Goal: Complete application form

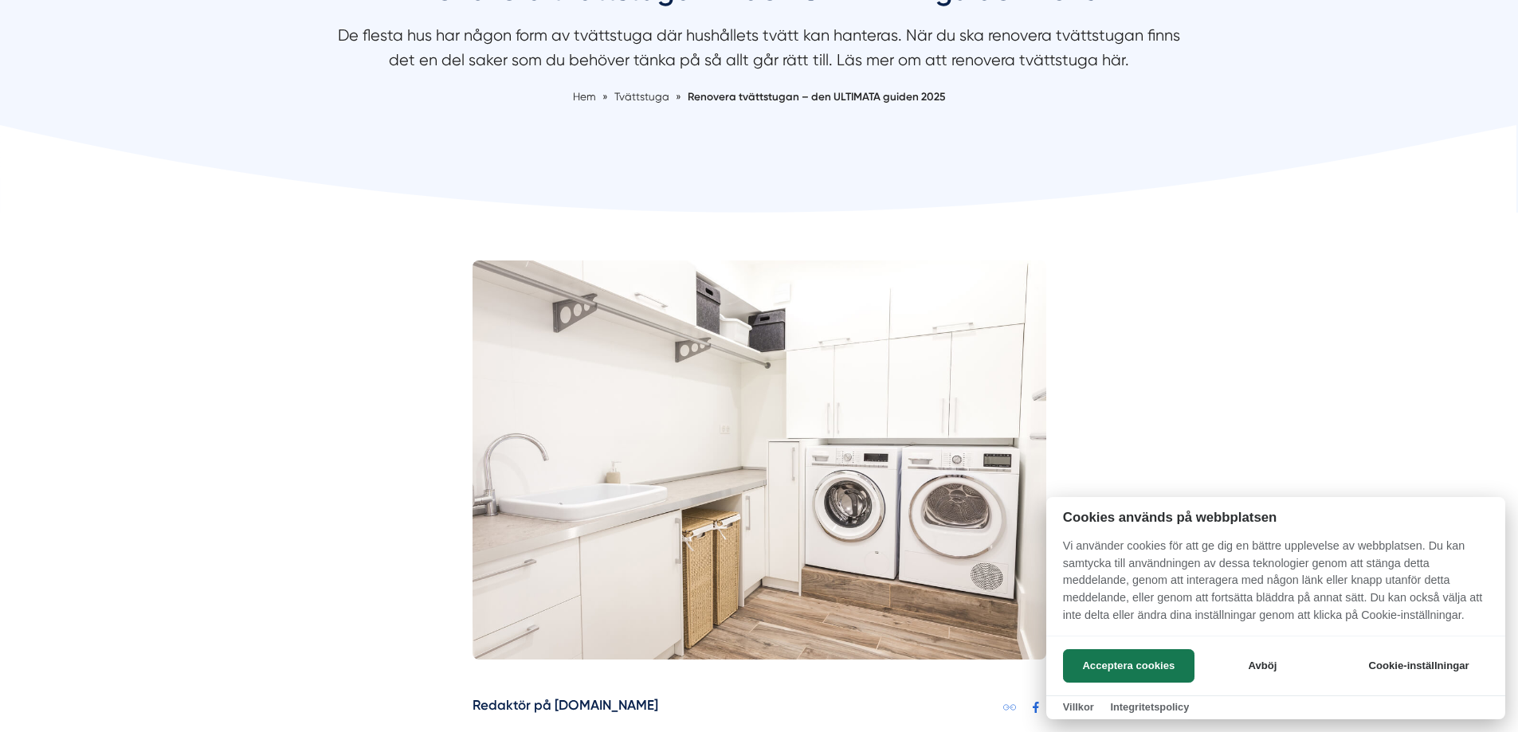
scroll to position [229, 0]
click at [1089, 654] on button "Acceptera cookies" at bounding box center [1128, 666] width 131 height 33
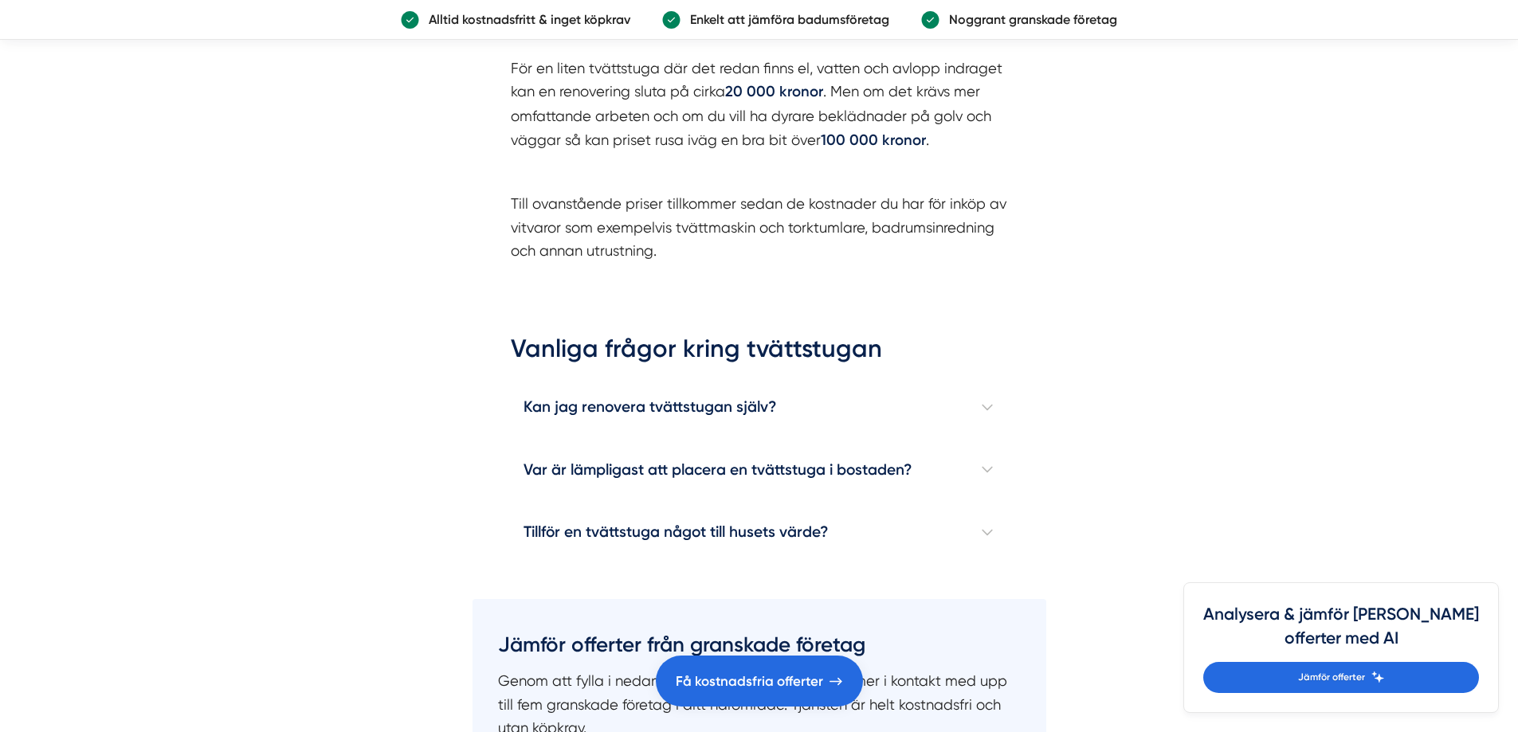
scroll to position [4650, 0]
click at [991, 403] on h4 "Kan jag renovera tvättstugan själv?" at bounding box center [759, 406] width 497 height 62
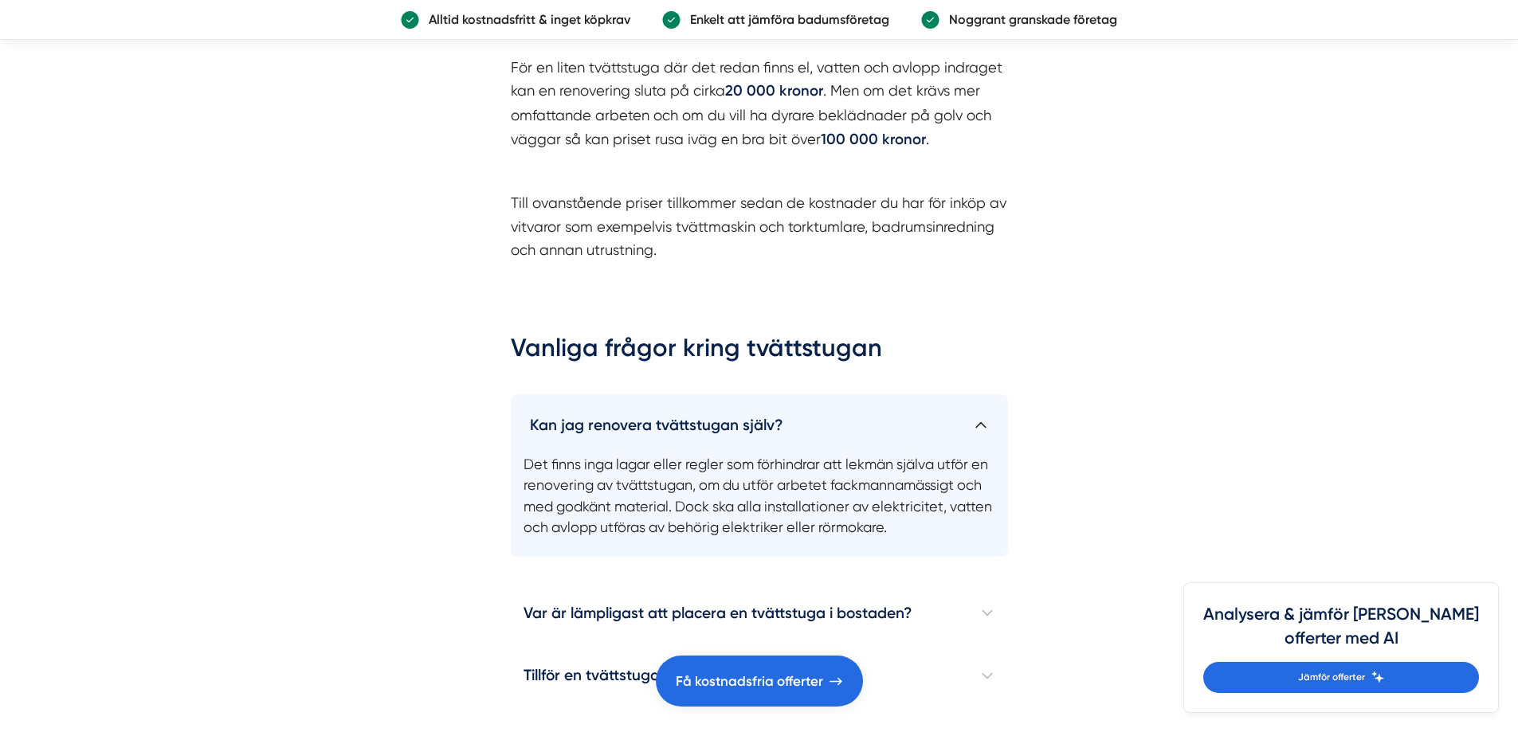
click at [991, 403] on h4 "Kan jag renovera tvättstugan själv?" at bounding box center [759, 418] width 497 height 49
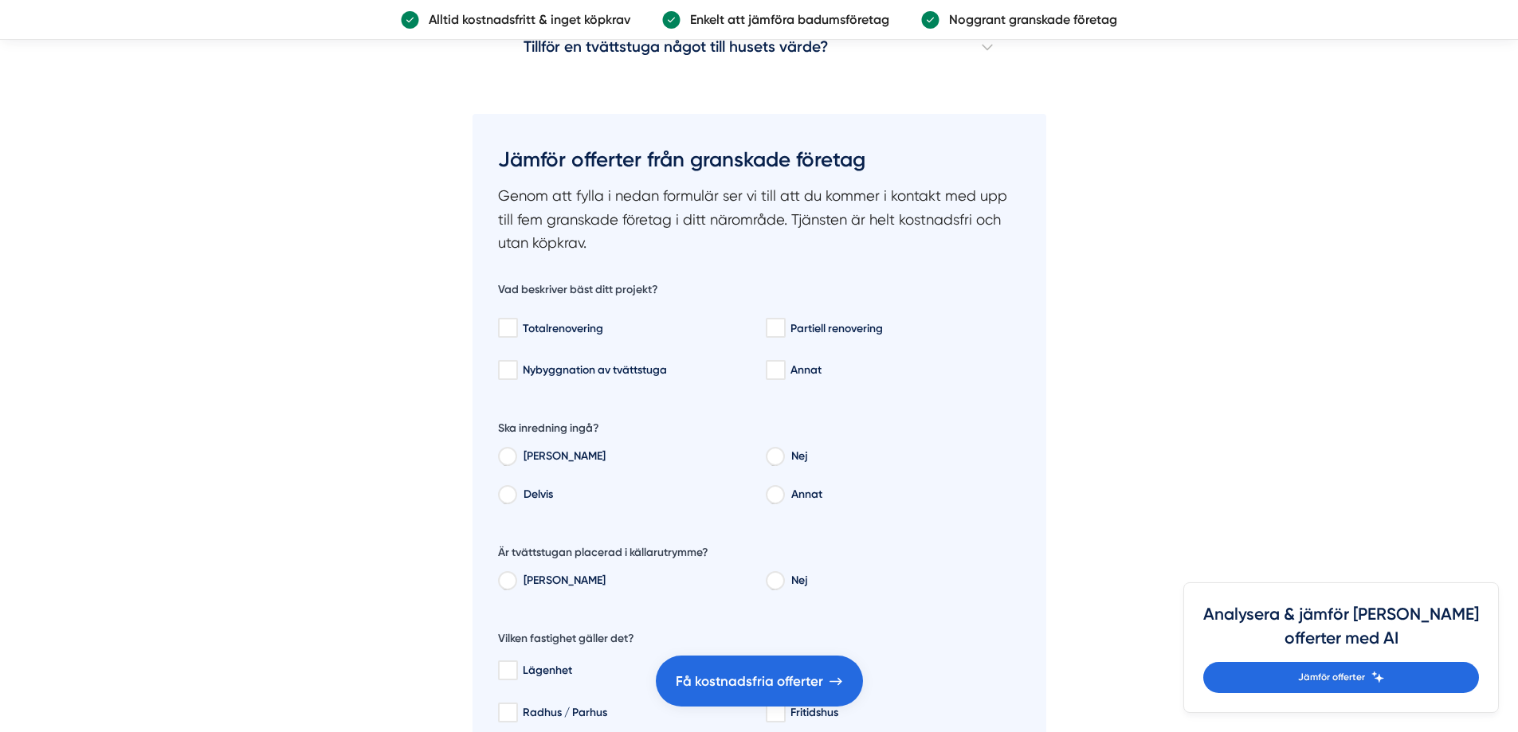
scroll to position [5143, 0]
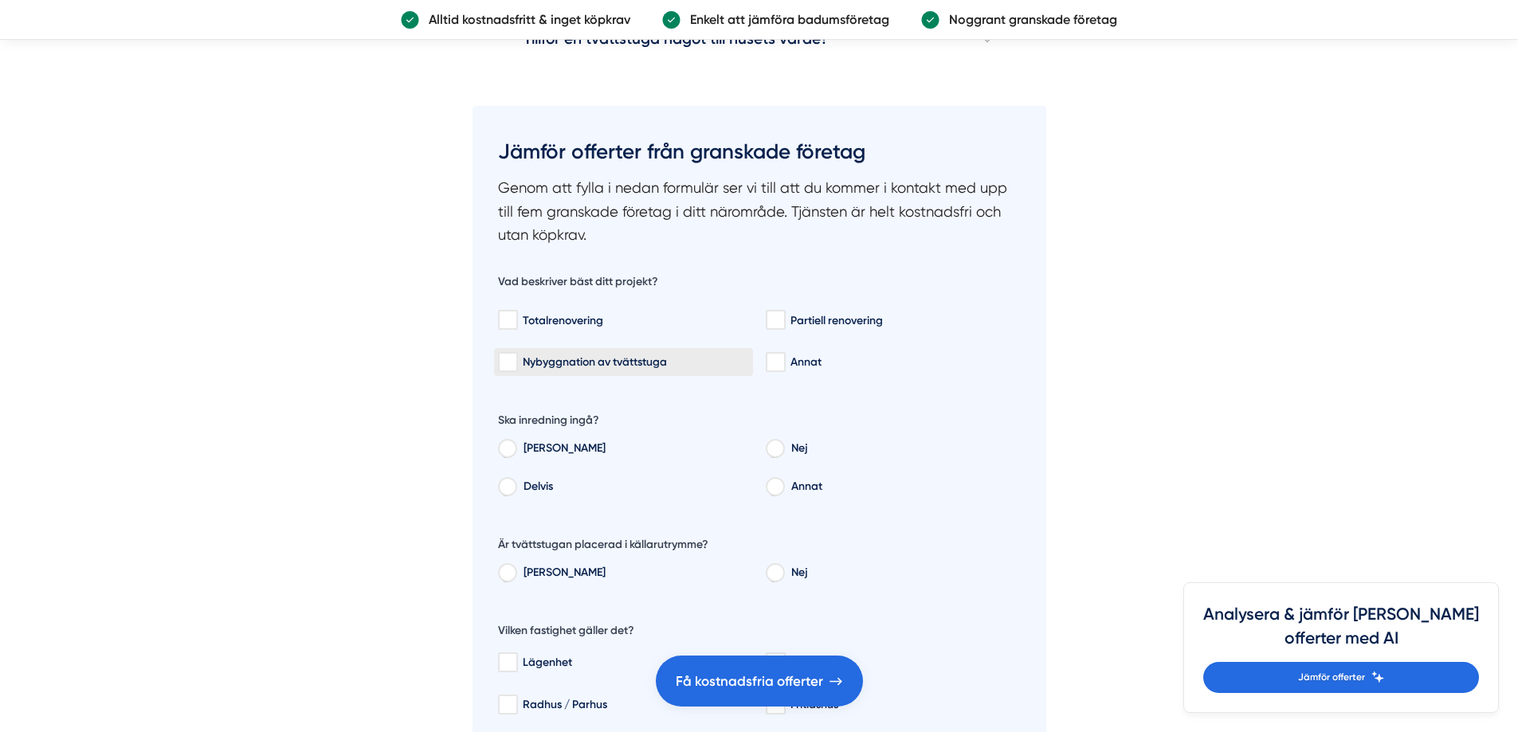
click at [512, 362] on input "Nybyggnation av tvättstuga" at bounding box center [507, 363] width 18 height 16
checkbox input "true"
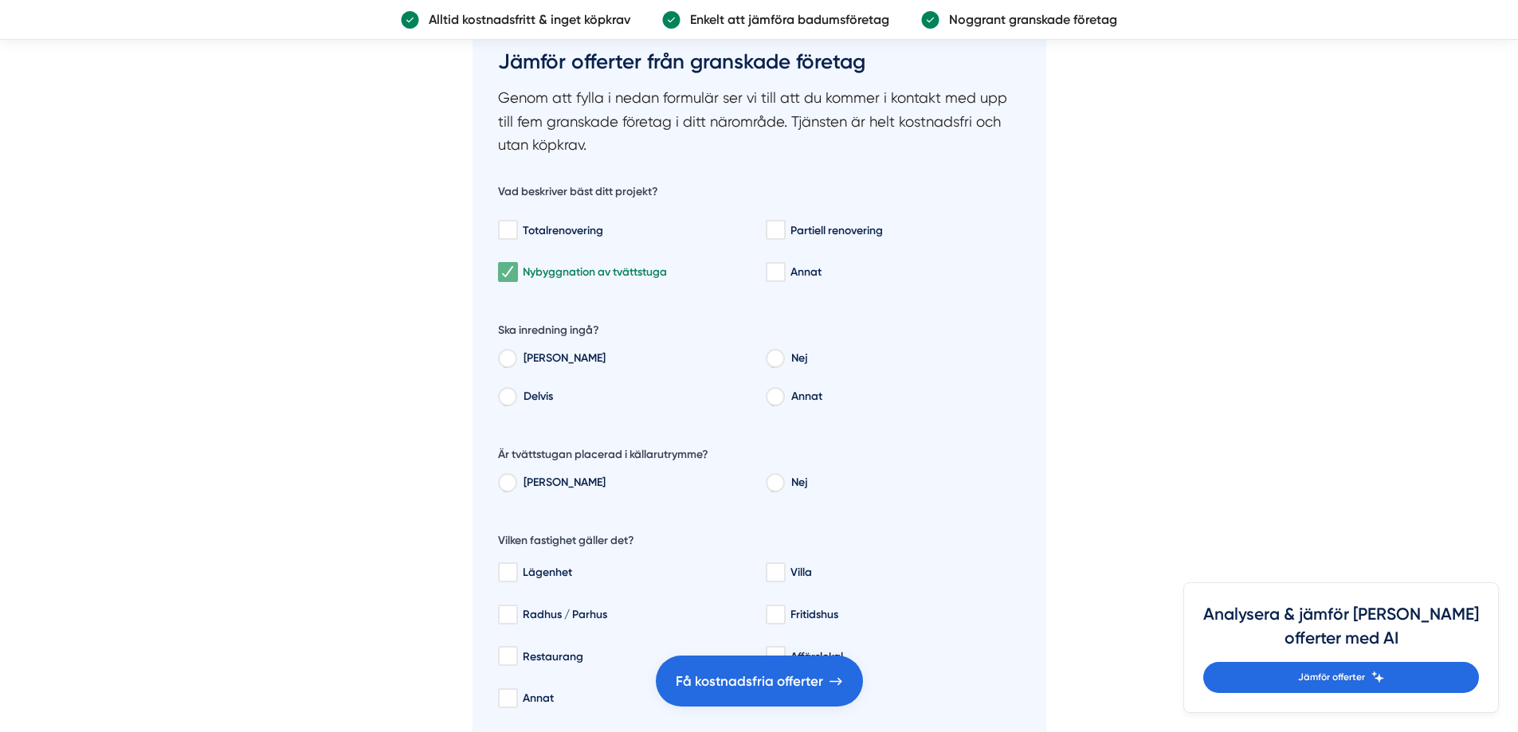
scroll to position [5244, 0]
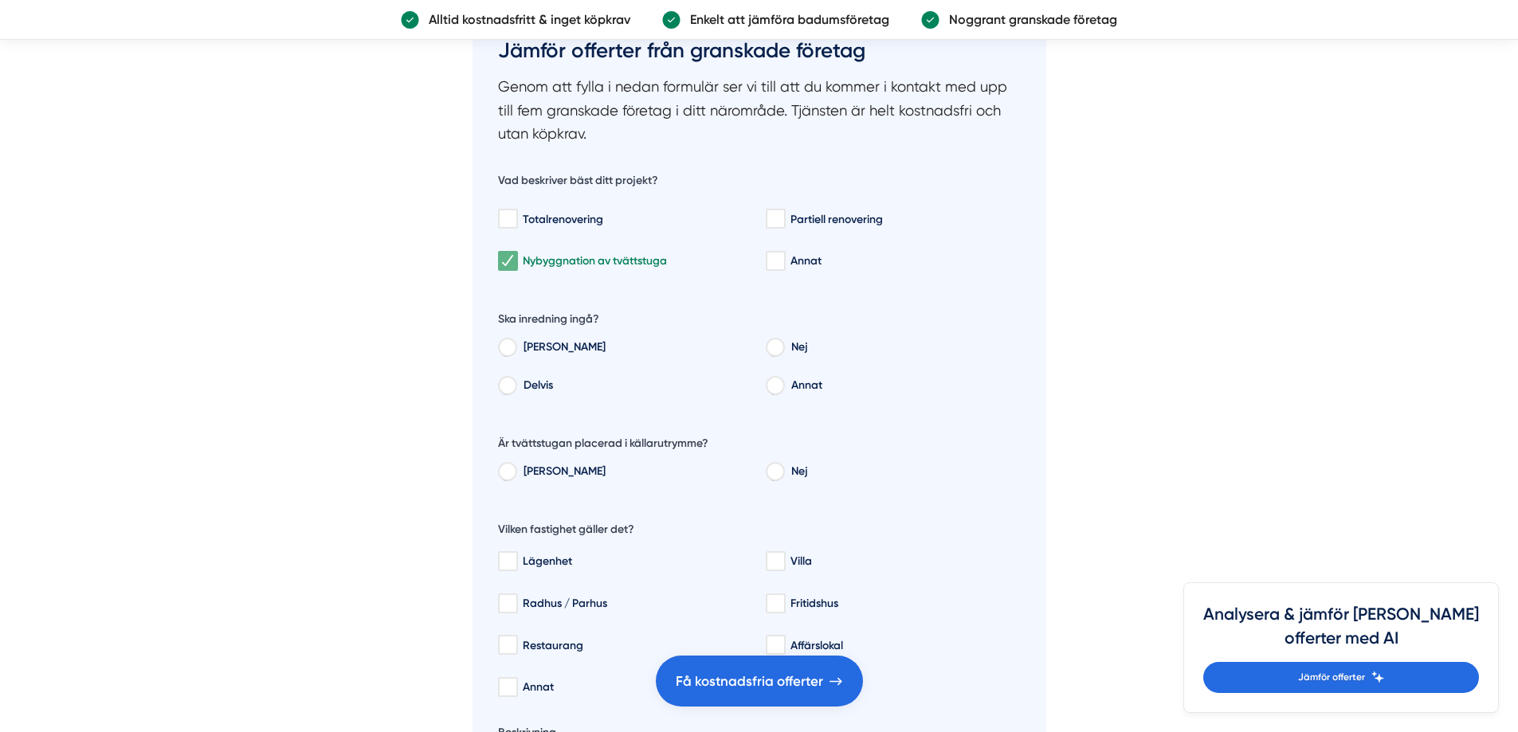
click at [778, 347] on input "Nej" at bounding box center [775, 350] width 18 height 14
radio input "true"
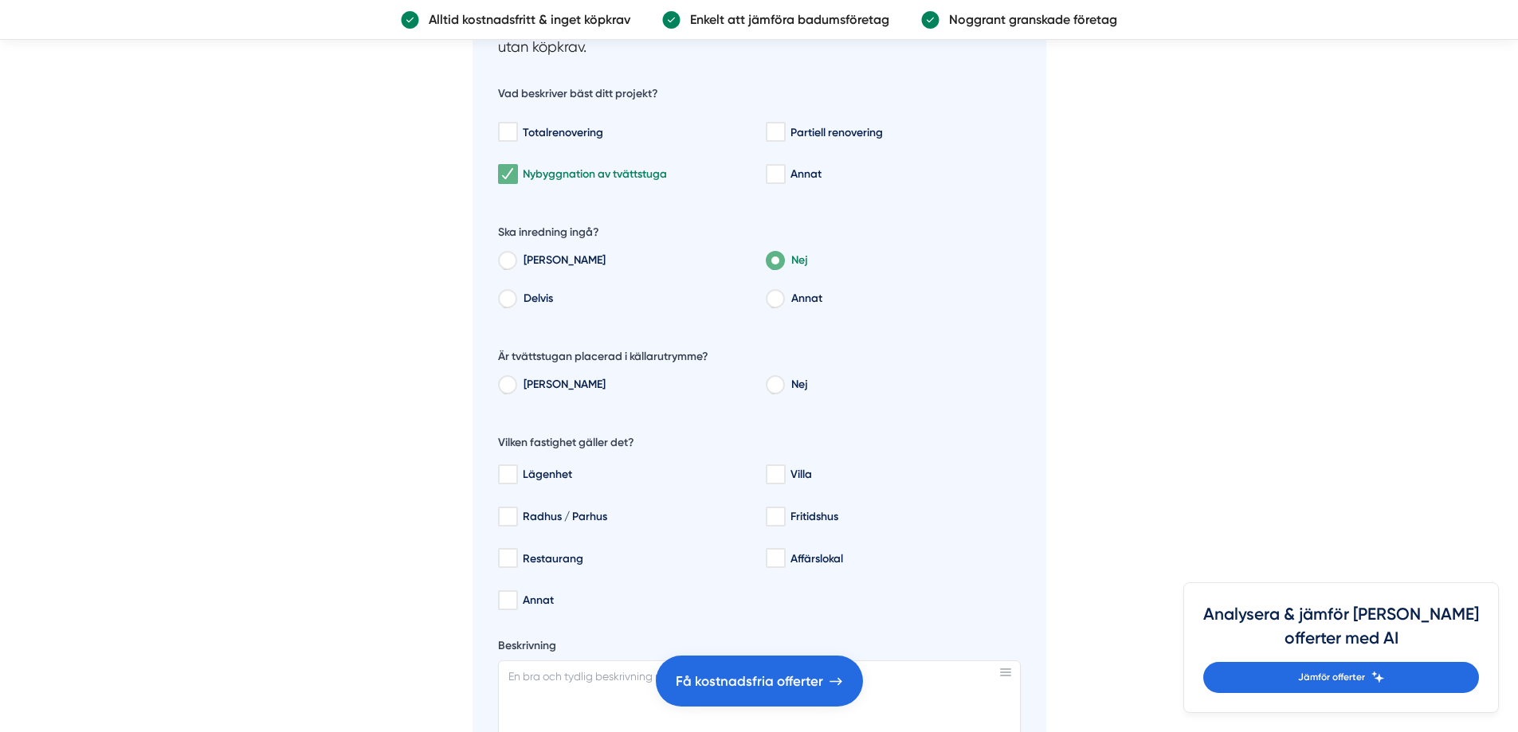
scroll to position [5332, 0]
click at [799, 385] on label "Nej" at bounding box center [901, 386] width 237 height 24
click at [783, 385] on input "Nej" at bounding box center [775, 386] width 18 height 14
radio input "true"
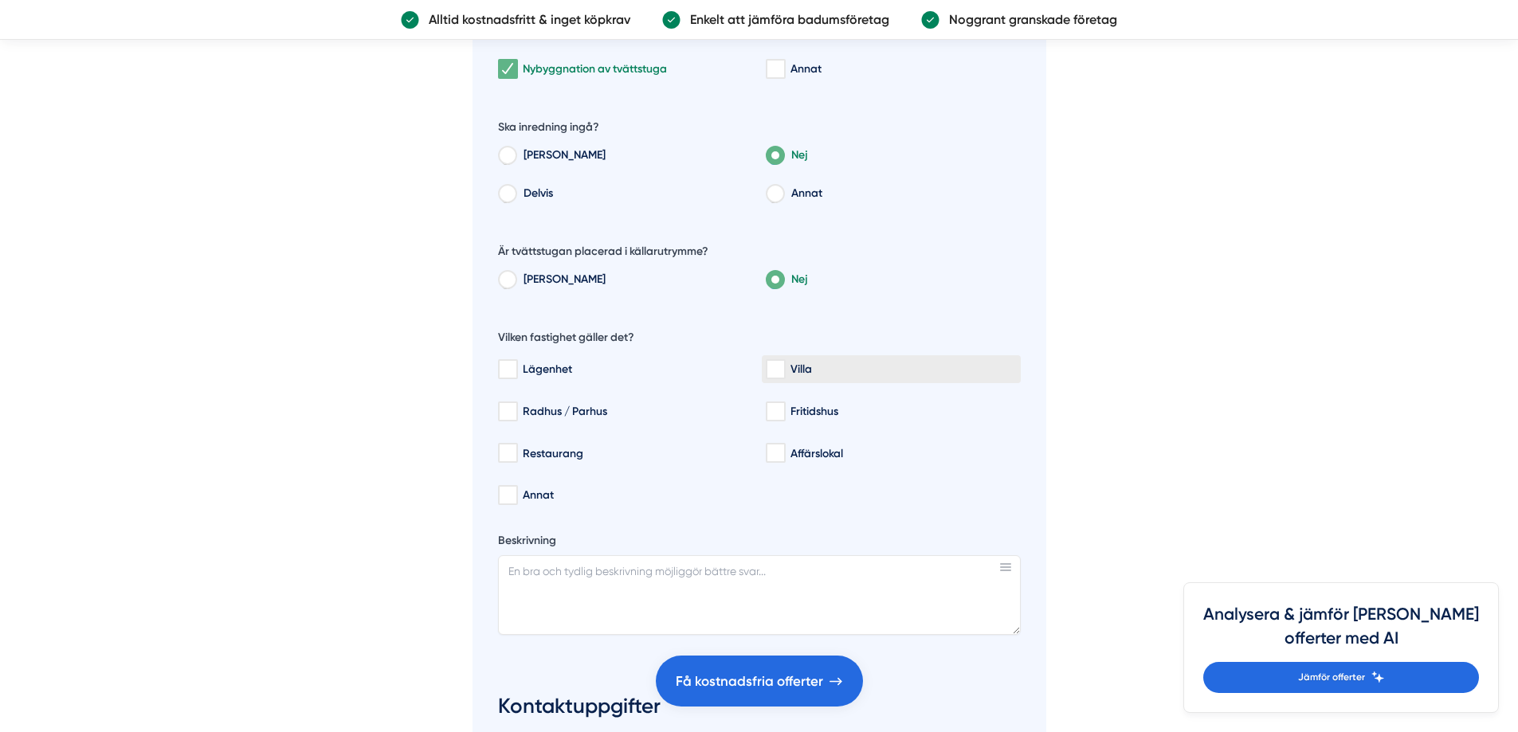
scroll to position [5437, 0]
click at [784, 361] on input "Villa" at bounding box center [775, 369] width 18 height 16
checkbox input "true"
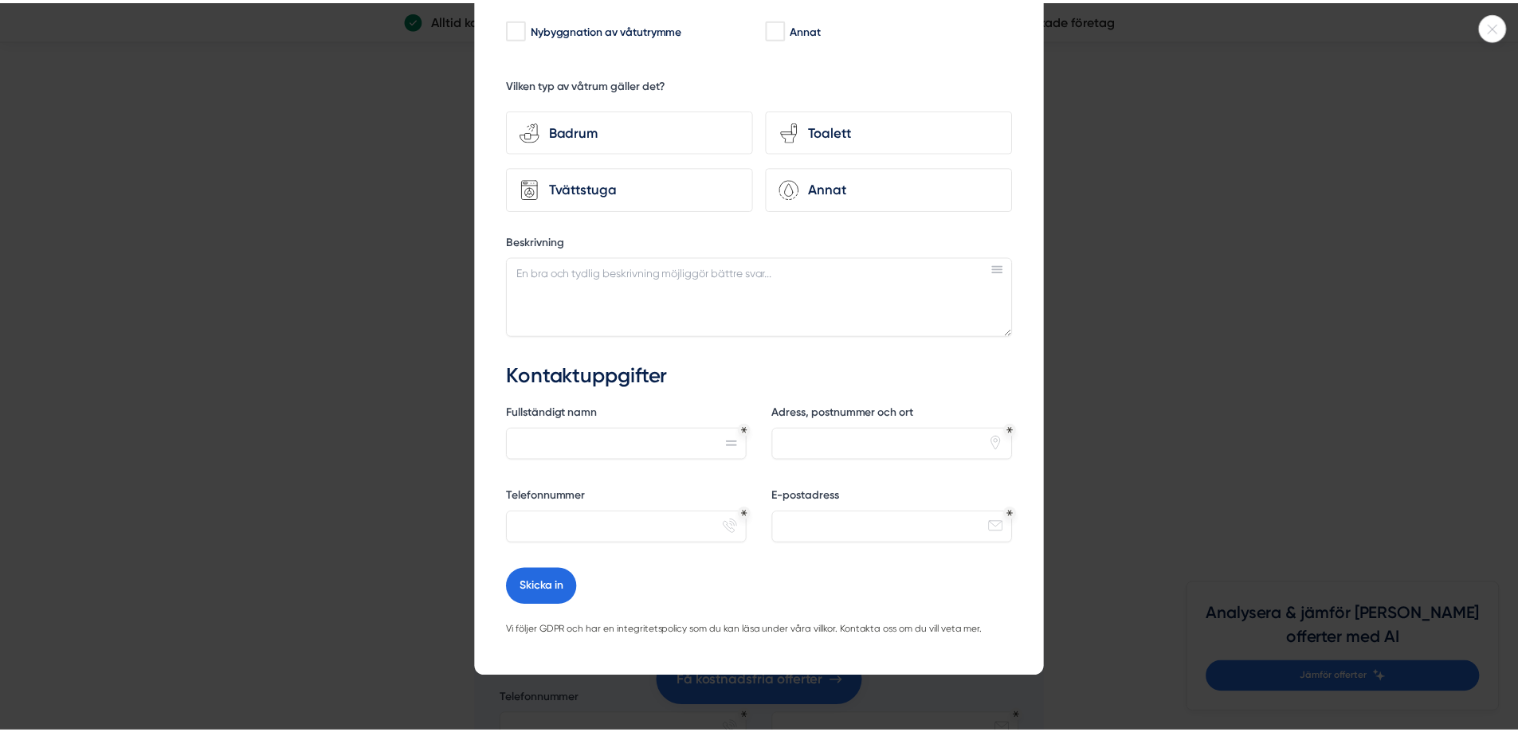
scroll to position [220, 0]
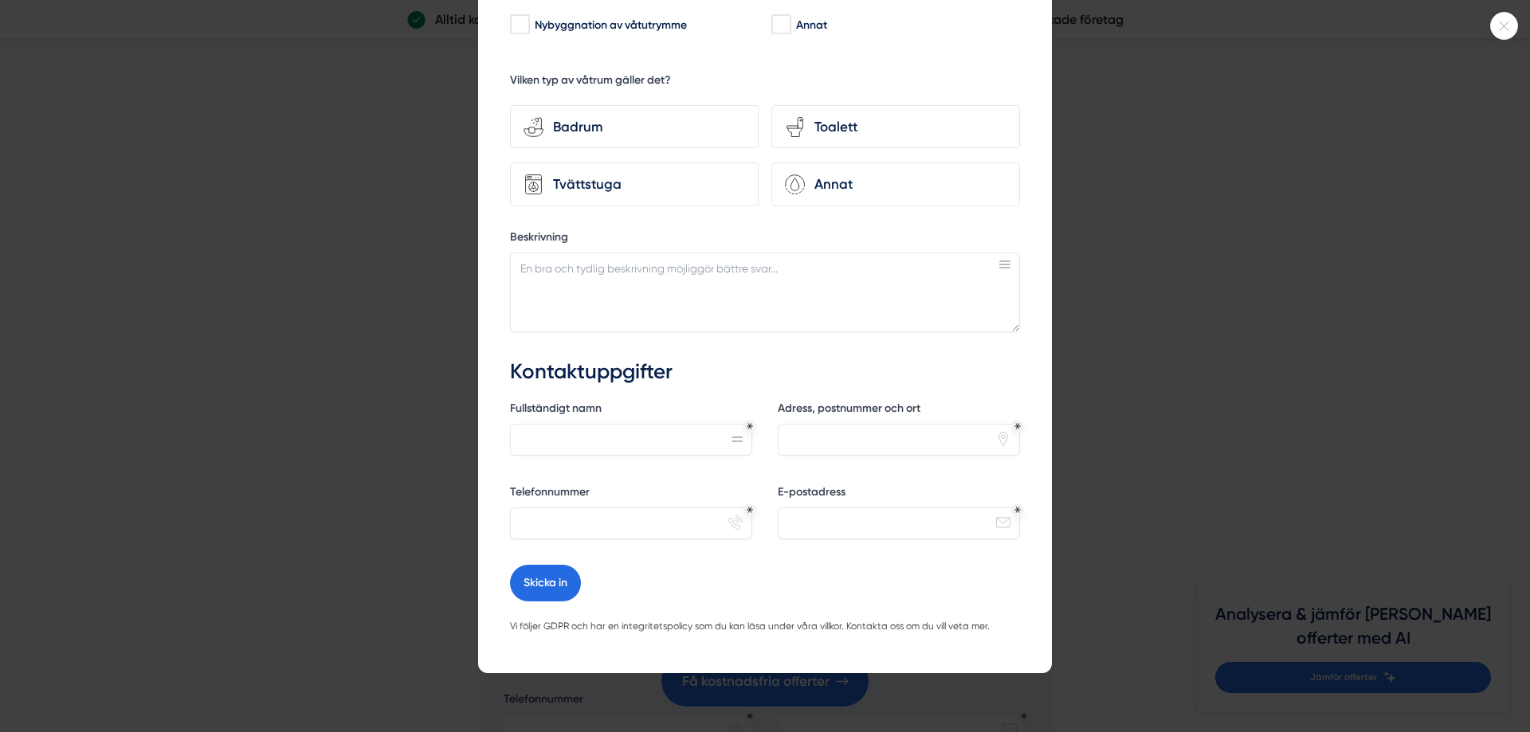
click at [1181, 430] on div at bounding box center [765, 366] width 1530 height 732
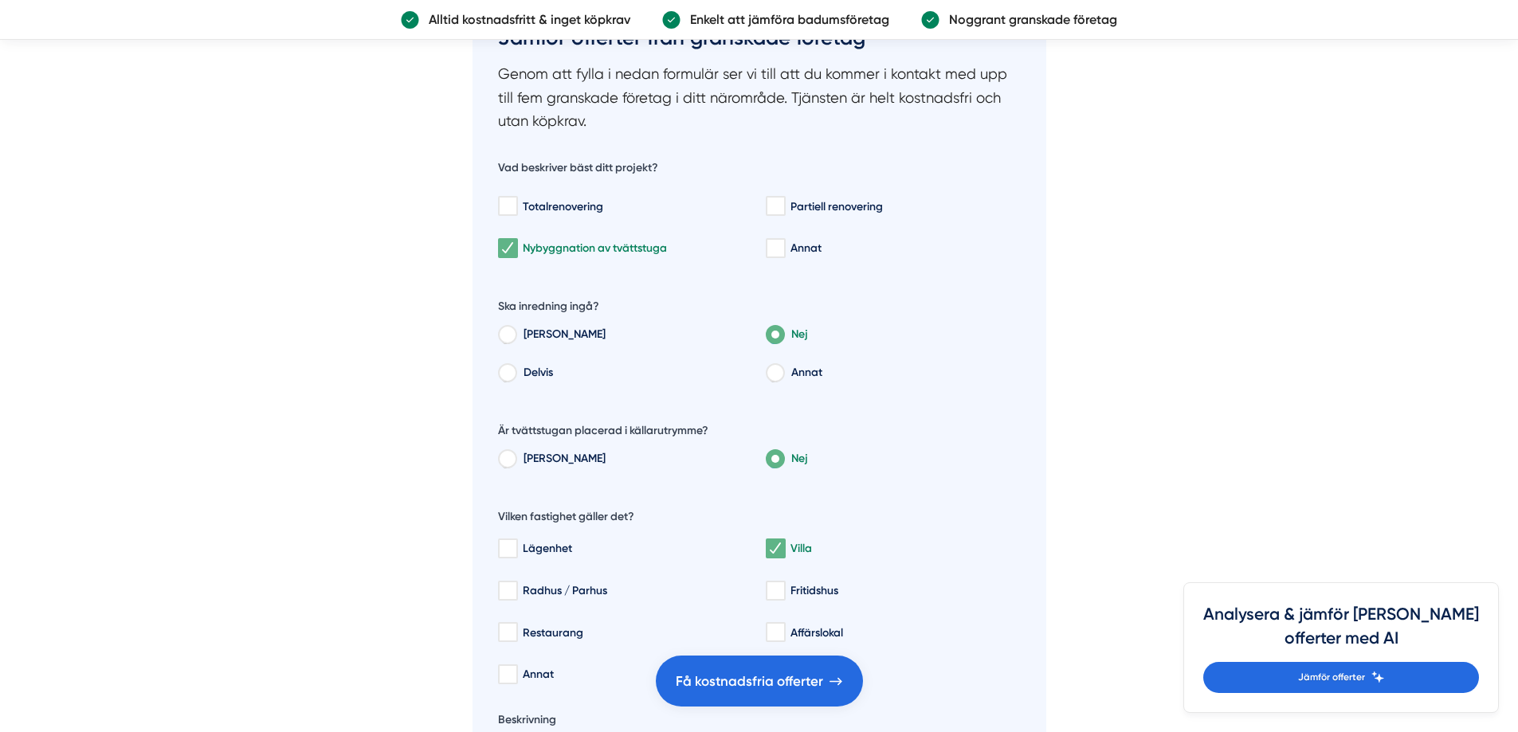
scroll to position [5256, 0]
click at [569, 241] on div "Nybyggnation av tvättstuga" at bounding box center [623, 249] width 251 height 16
click at [516, 241] on input "Nybyggnation av tvättstuga" at bounding box center [507, 249] width 18 height 16
checkbox input "false"
click at [544, 206] on div "Totalrenovering" at bounding box center [623, 207] width 251 height 16
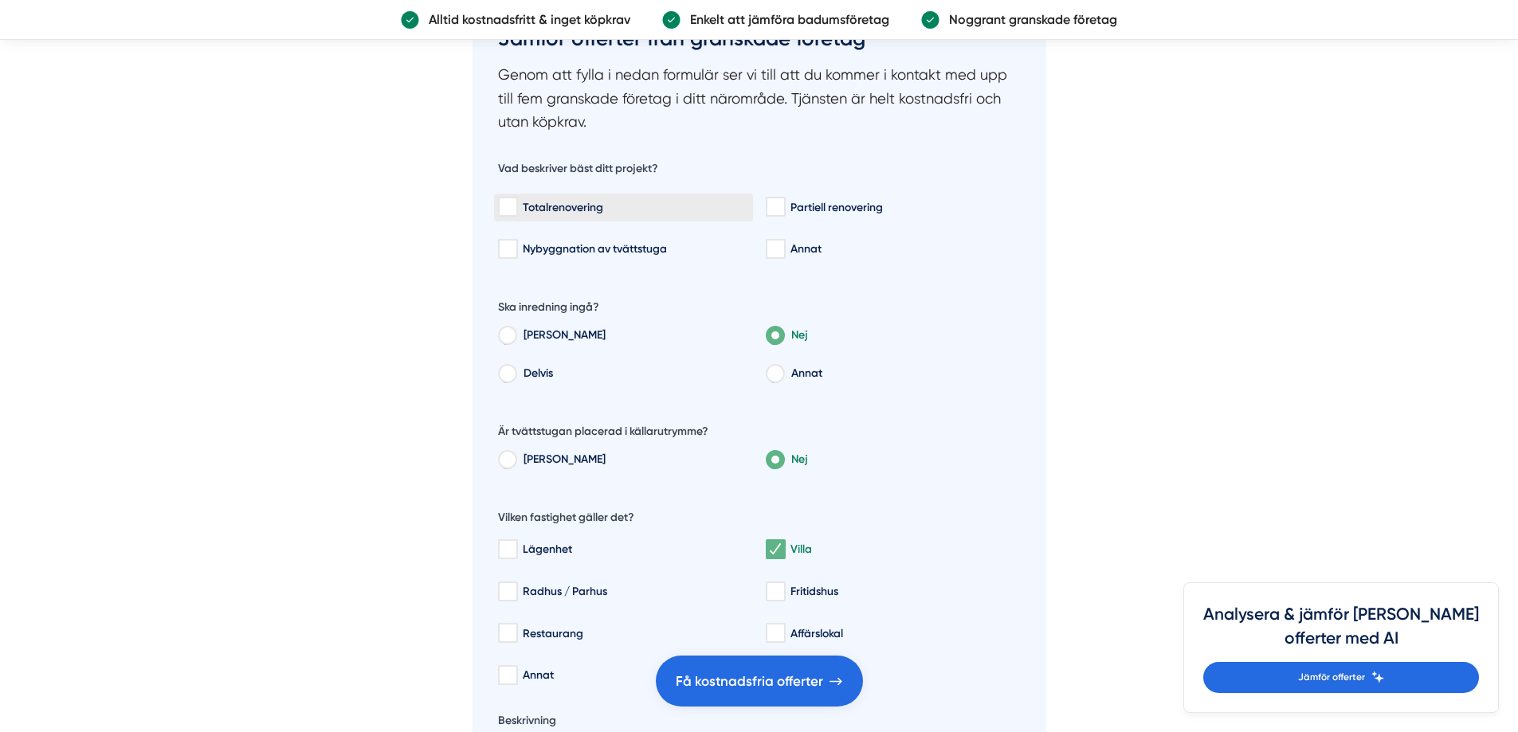
click at [516, 206] on input "Totalrenovering" at bounding box center [507, 207] width 18 height 16
checkbox input "true"
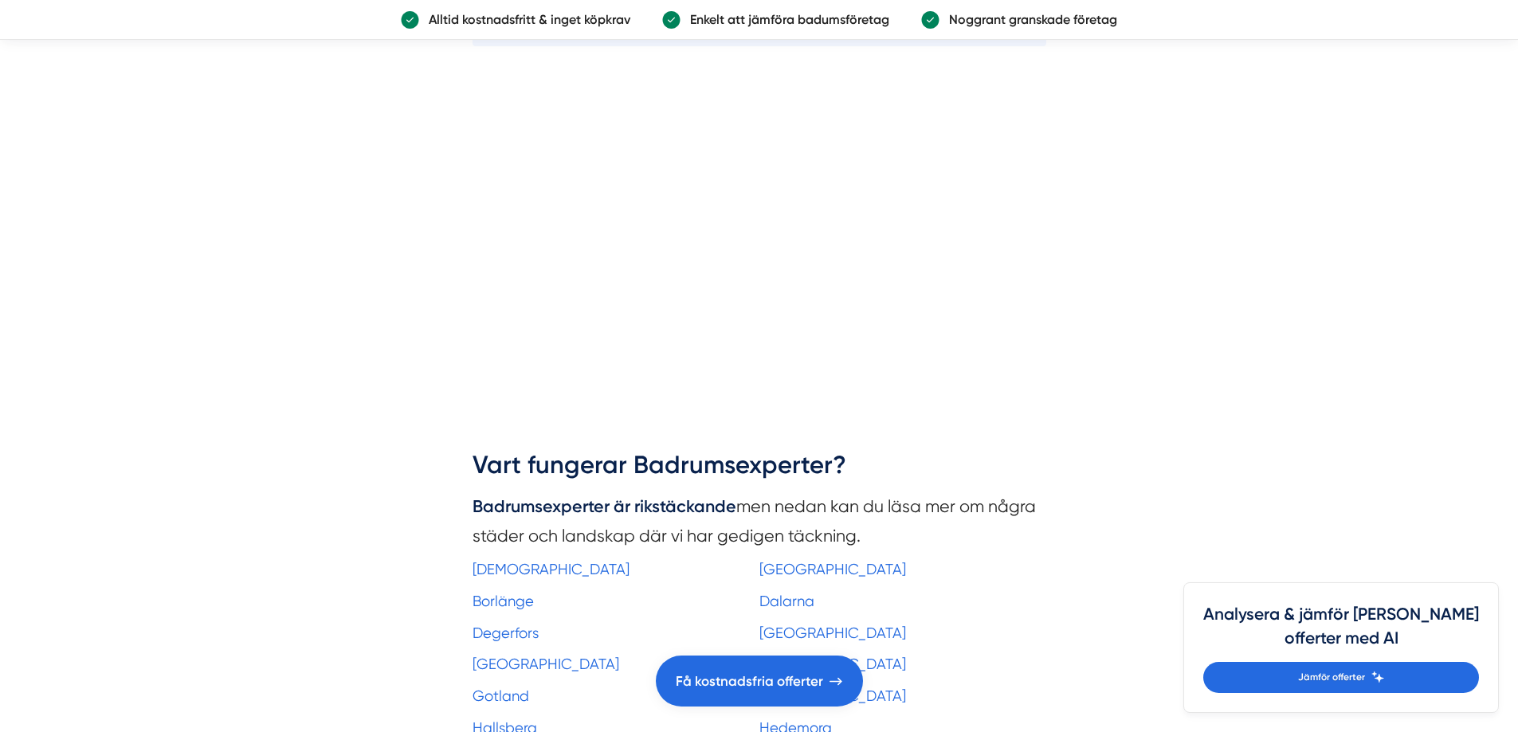
scroll to position [6419, 0]
